Goal: Task Accomplishment & Management: Use online tool/utility

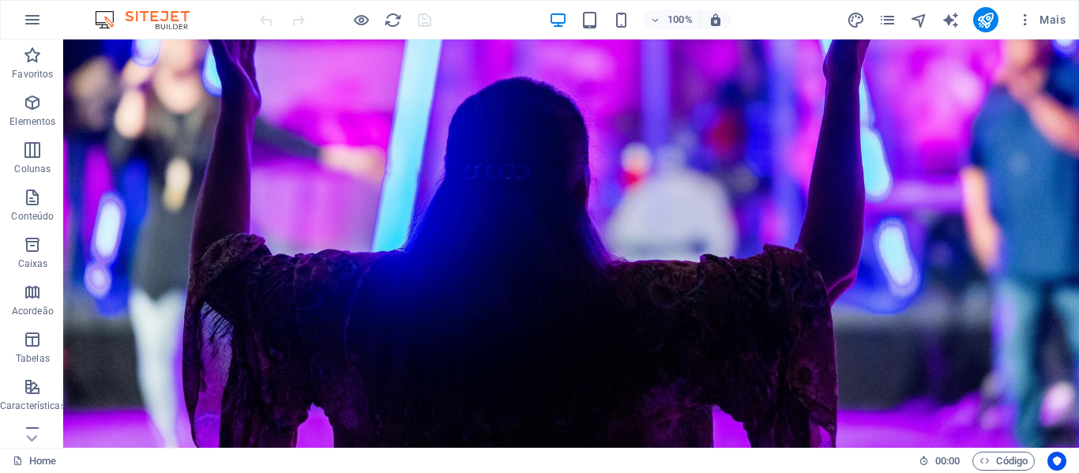
scroll to position [66, 0]
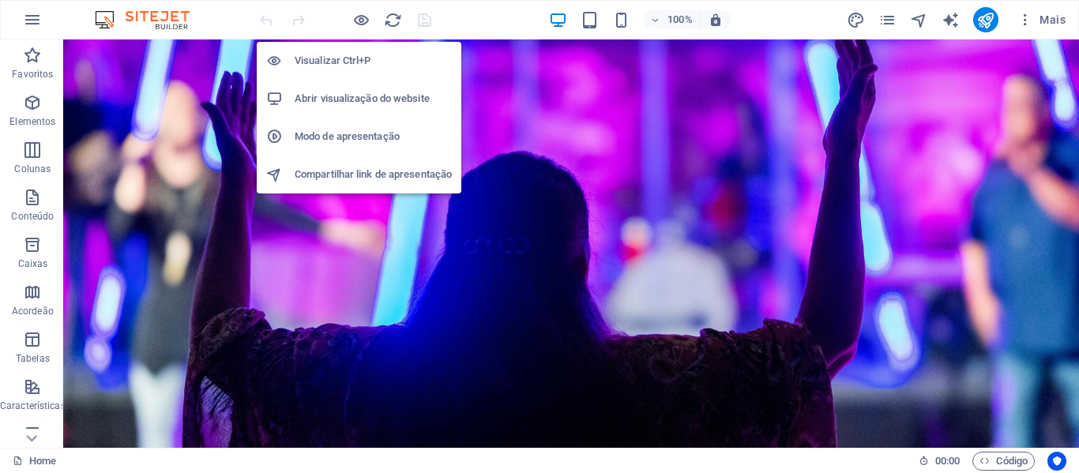
click at [402, 99] on h6 "Abrir visualização do website" at bounding box center [373, 98] width 157 height 19
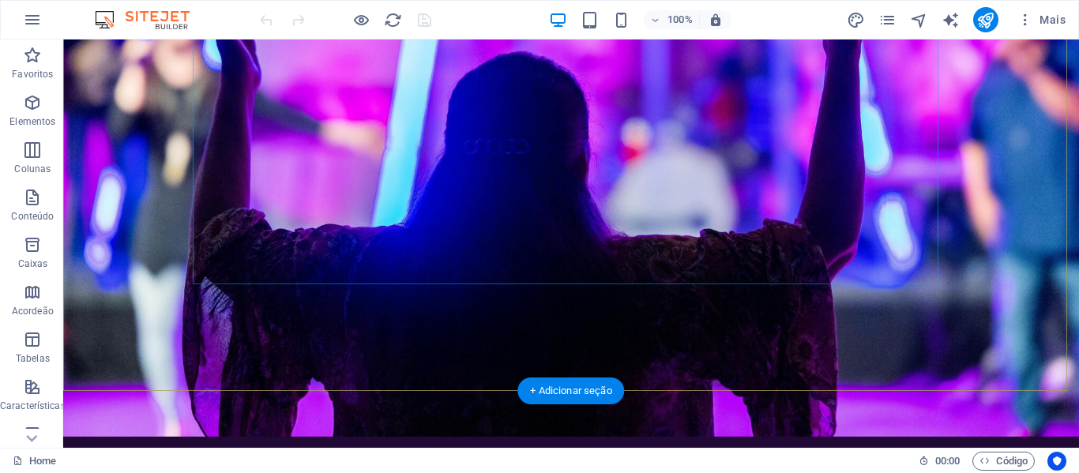
scroll to position [316, 0]
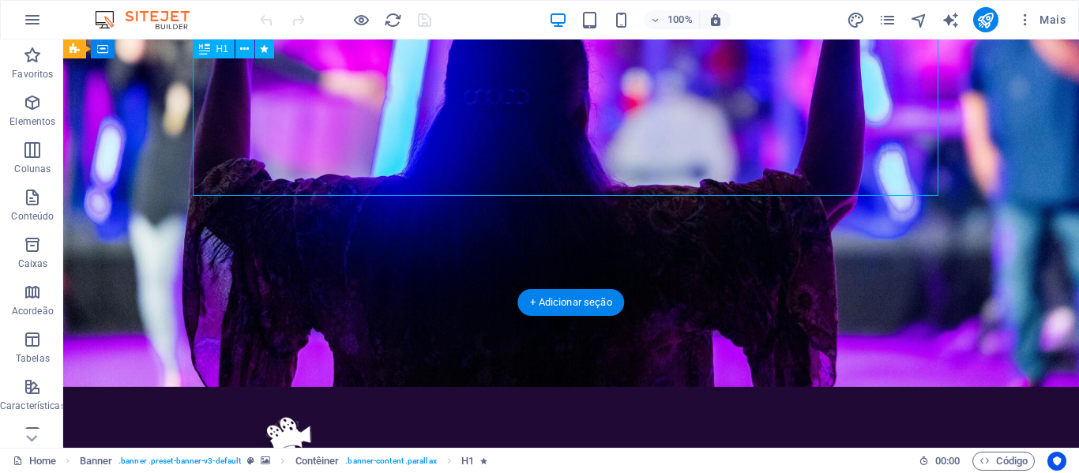
scroll to position [158, 0]
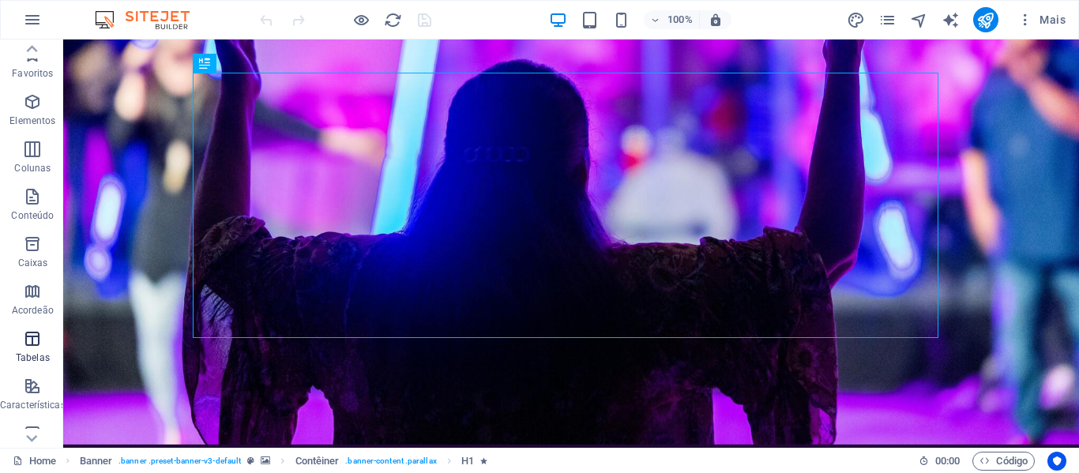
scroll to position [0, 0]
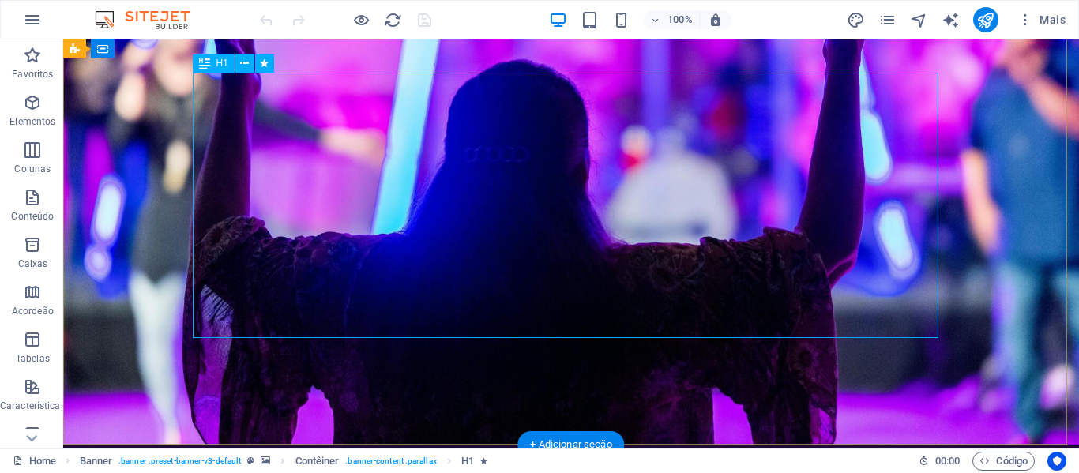
drag, startPoint x: 385, startPoint y: 134, endPoint x: 371, endPoint y: 135, distance: 13.5
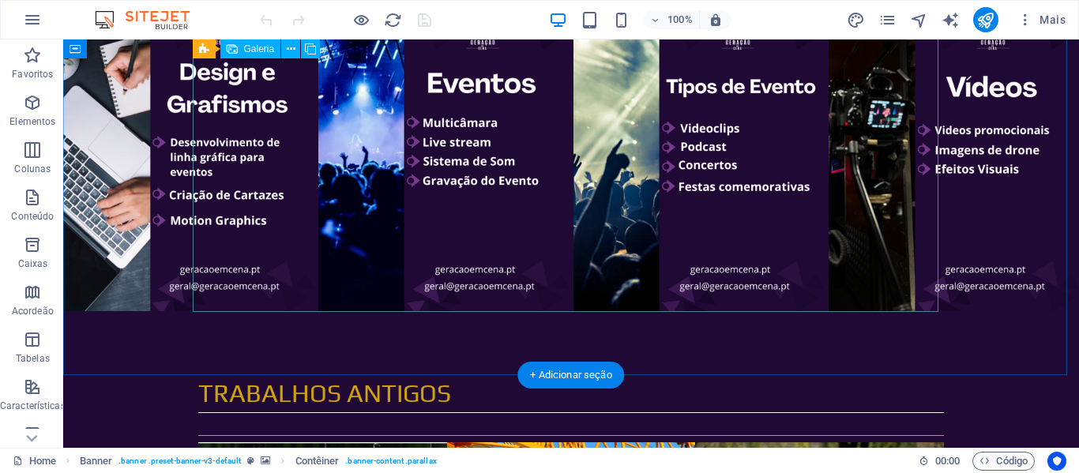
scroll to position [1760, 0]
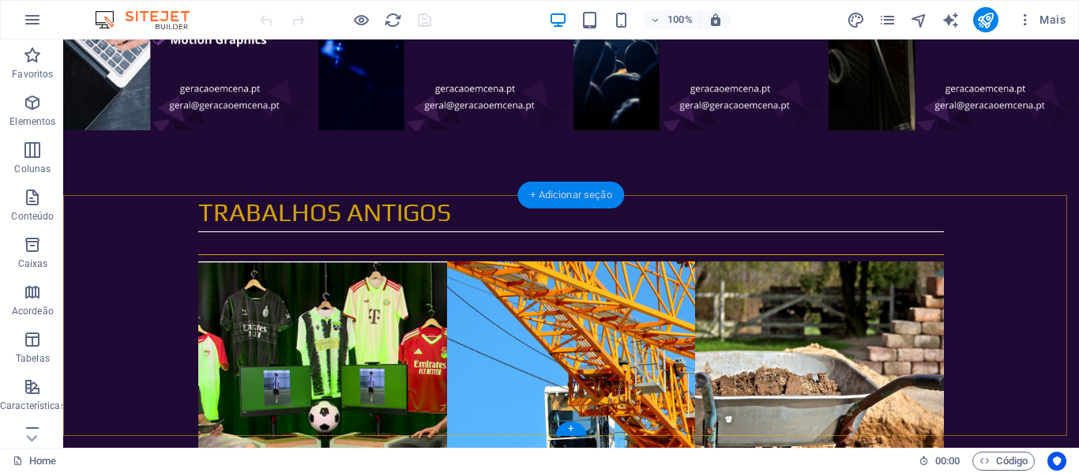
click at [570, 194] on div "+ Adicionar seção" at bounding box center [570, 195] width 107 height 27
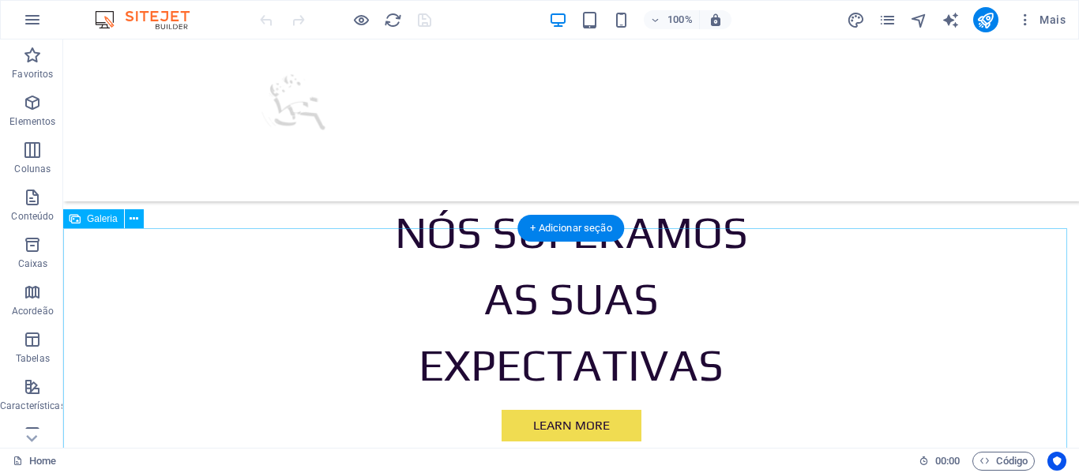
scroll to position [655, 0]
